Goal: Task Accomplishment & Management: Manage account settings

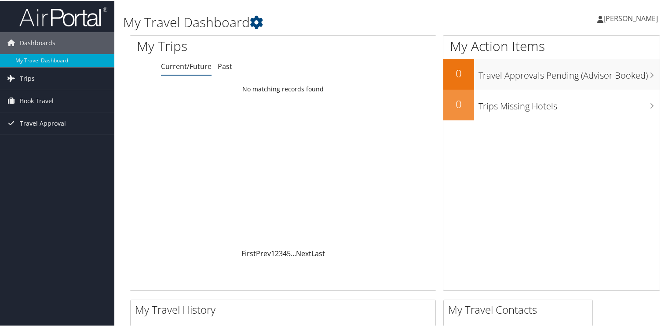
click at [635, 17] on span "[PERSON_NAME]" at bounding box center [631, 18] width 55 height 10
click at [597, 79] on link "View Travel Profile" at bounding box center [607, 78] width 98 height 15
click at [624, 19] on span "[PERSON_NAME]" at bounding box center [631, 18] width 55 height 10
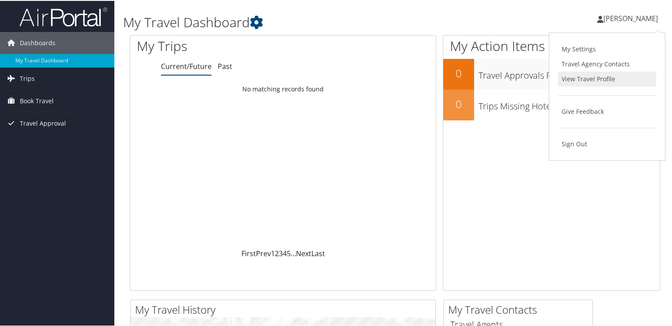
click at [581, 79] on link "View Travel Profile" at bounding box center [607, 78] width 98 height 15
